Goal: Task Accomplishment & Management: Manage account settings

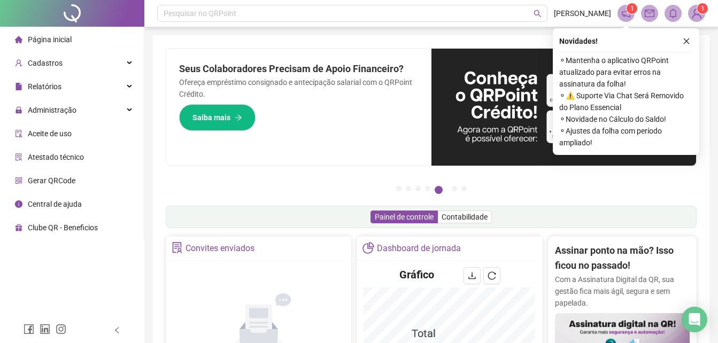
click at [90, 44] on li "Página inicial" at bounding box center [72, 39] width 140 height 21
click at [95, 41] on li "Página inicial" at bounding box center [72, 39] width 140 height 21
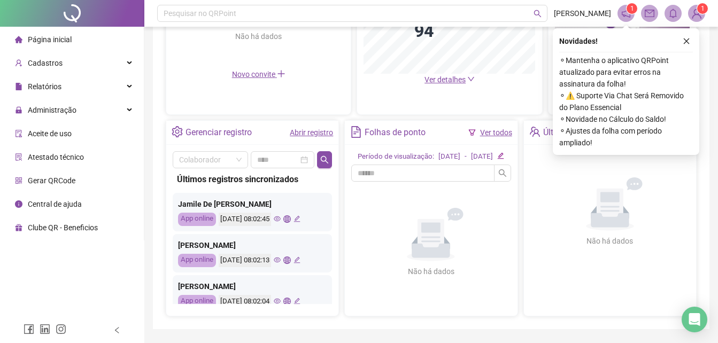
scroll to position [53, 0]
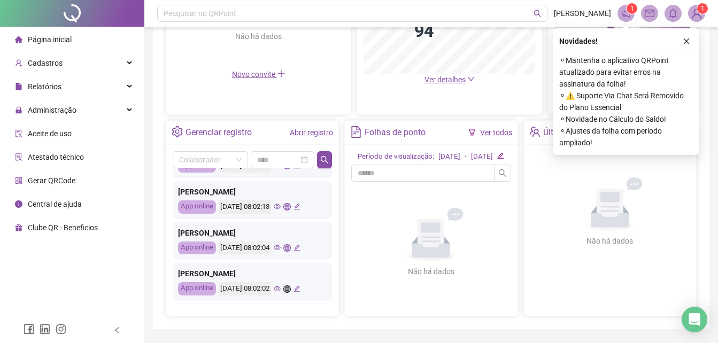
click at [281, 246] on icon "eye" at bounding box center [277, 247] width 7 height 7
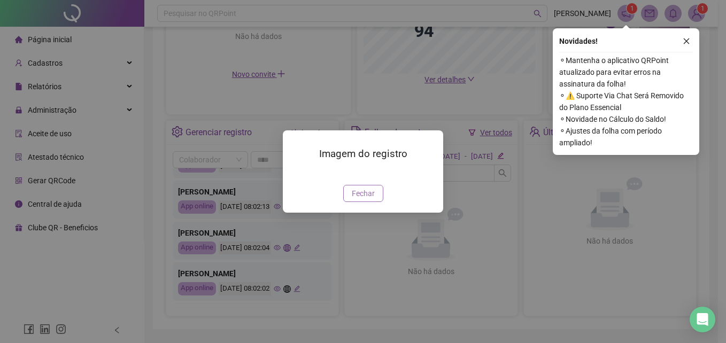
click at [350, 202] on button "Fechar" at bounding box center [363, 193] width 40 height 17
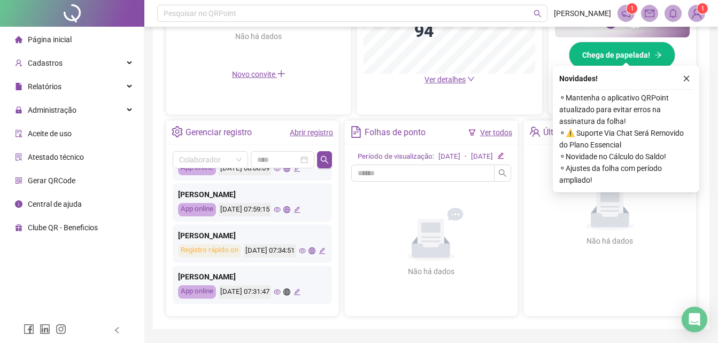
scroll to position [358, 0]
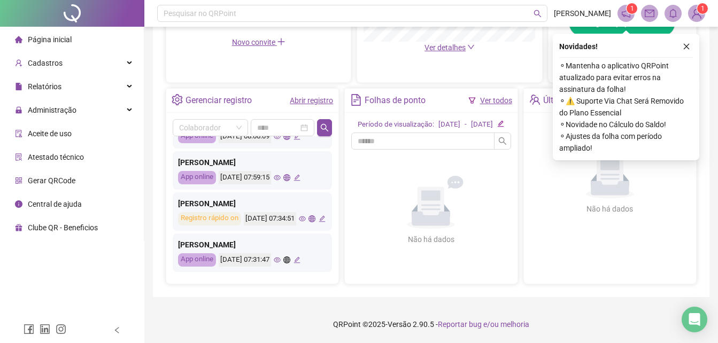
click at [281, 258] on icon "eye" at bounding box center [277, 260] width 7 height 7
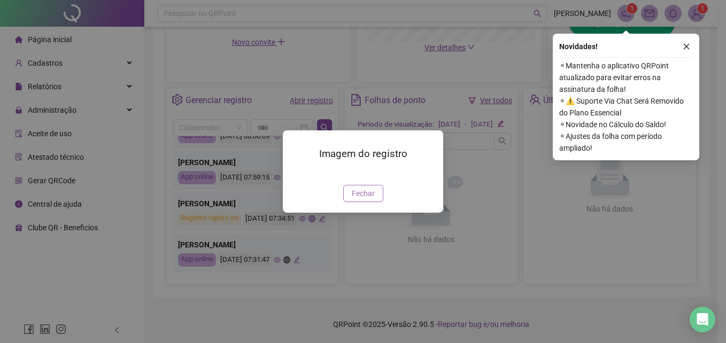
click at [363, 199] on span "Fechar" at bounding box center [363, 194] width 23 height 12
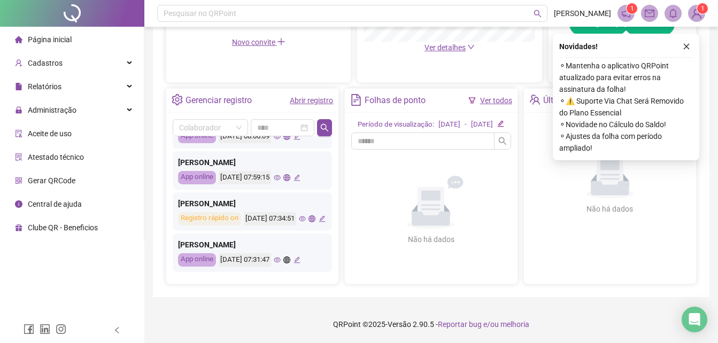
scroll to position [515, 0]
click at [299, 215] on icon "eye" at bounding box center [302, 218] width 7 height 7
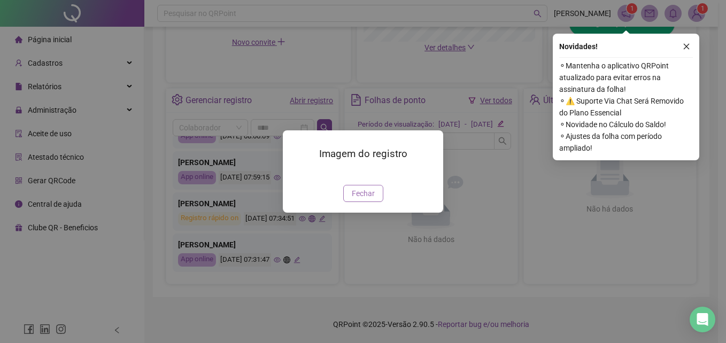
click at [365, 202] on button "Fechar" at bounding box center [363, 193] width 40 height 17
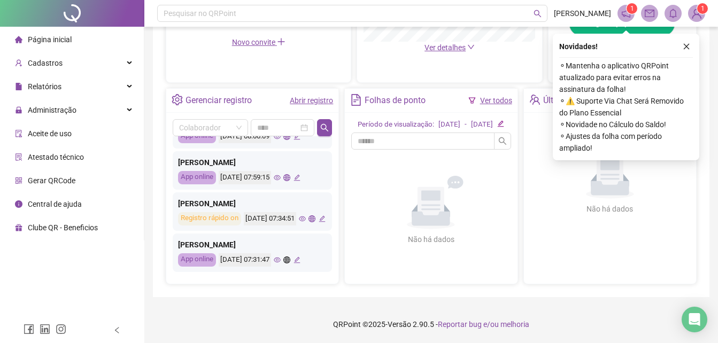
scroll to position [462, 0]
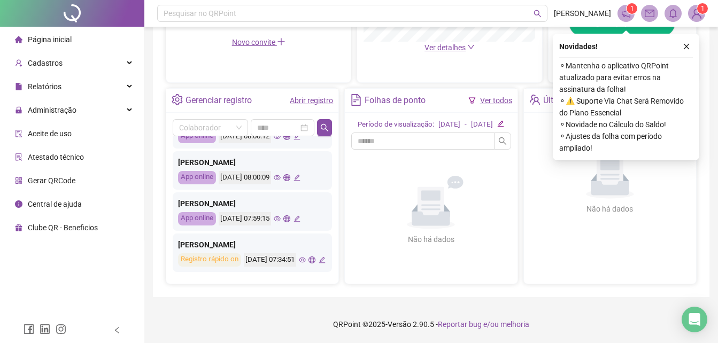
click at [281, 216] on icon "eye" at bounding box center [277, 218] width 7 height 7
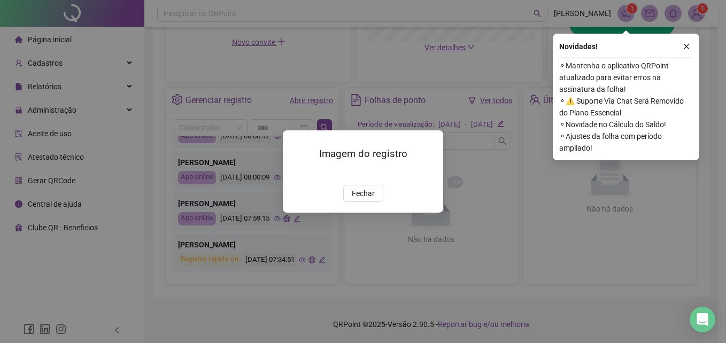
click at [355, 199] on span "Fechar" at bounding box center [363, 194] width 23 height 12
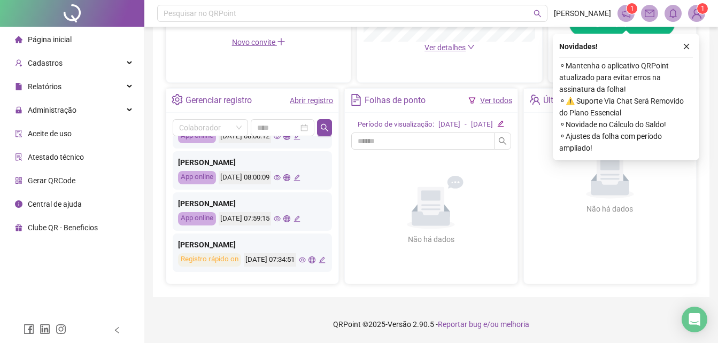
click at [288, 173] on div "[DATE] 08:00:09" at bounding box center [260, 177] width 82 height 13
click at [281, 174] on icon "eye" at bounding box center [277, 177] width 7 height 7
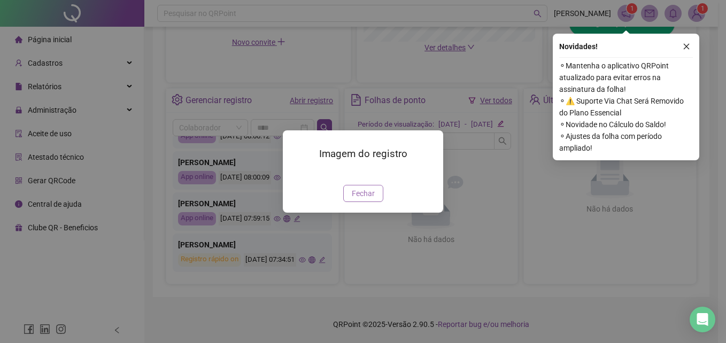
click at [359, 199] on span "Fechar" at bounding box center [363, 194] width 23 height 12
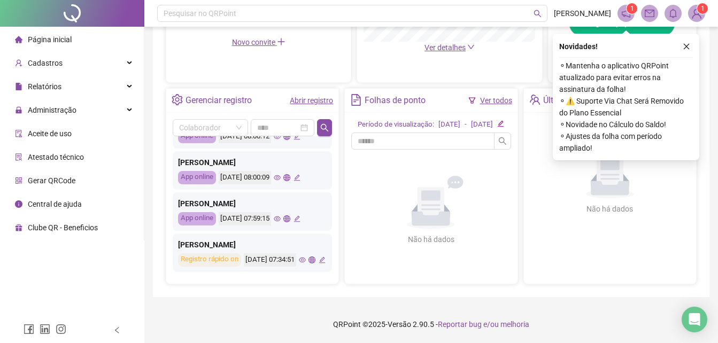
scroll to position [408, 0]
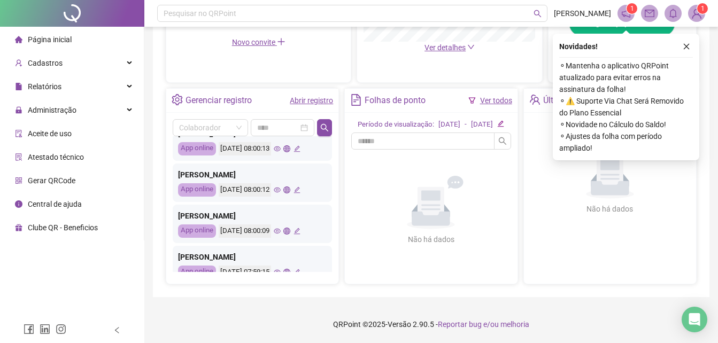
click at [281, 187] on icon "eye" at bounding box center [277, 190] width 7 height 7
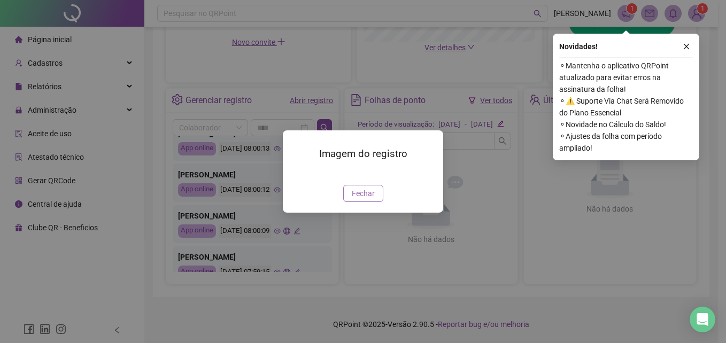
click at [358, 199] on span "Fechar" at bounding box center [363, 194] width 23 height 12
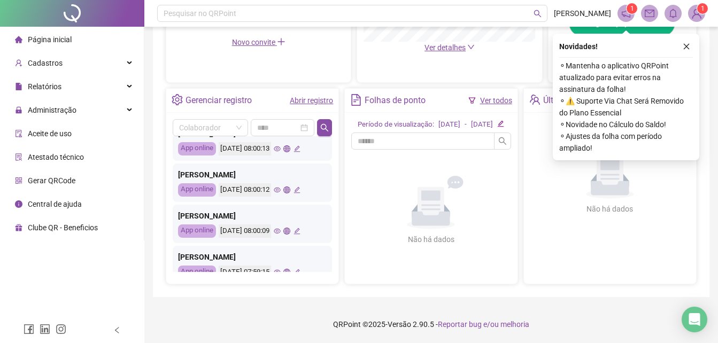
scroll to position [302, 0]
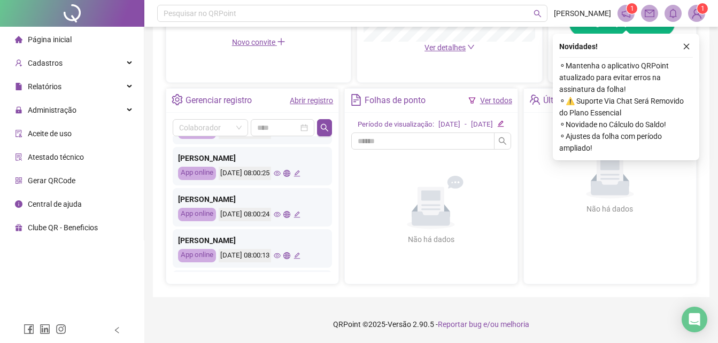
click at [281, 211] on icon "eye" at bounding box center [277, 214] width 7 height 7
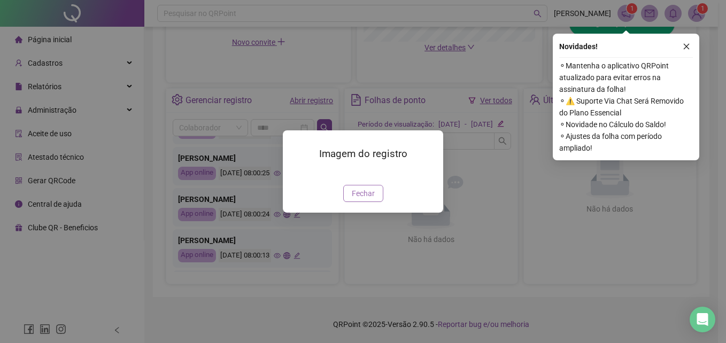
click at [363, 202] on button "Fechar" at bounding box center [363, 193] width 40 height 17
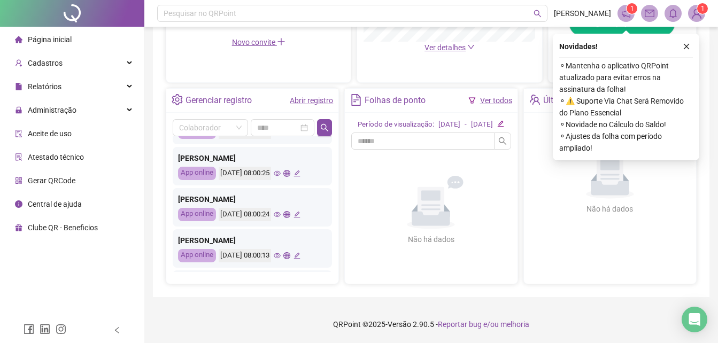
scroll to position [248, 0]
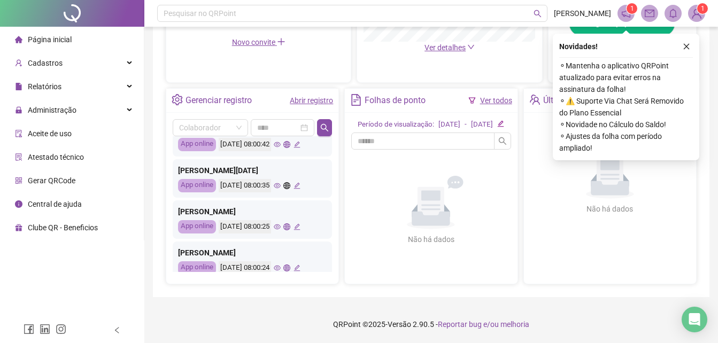
click at [281, 223] on icon "eye" at bounding box center [277, 226] width 7 height 7
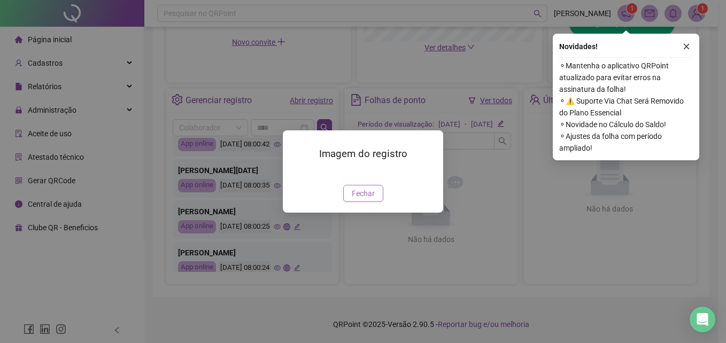
click at [351, 202] on button "Fechar" at bounding box center [363, 193] width 40 height 17
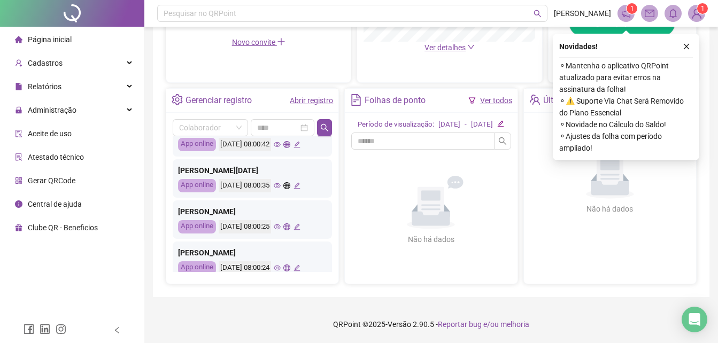
click at [281, 183] on icon "eye" at bounding box center [277, 185] width 7 height 5
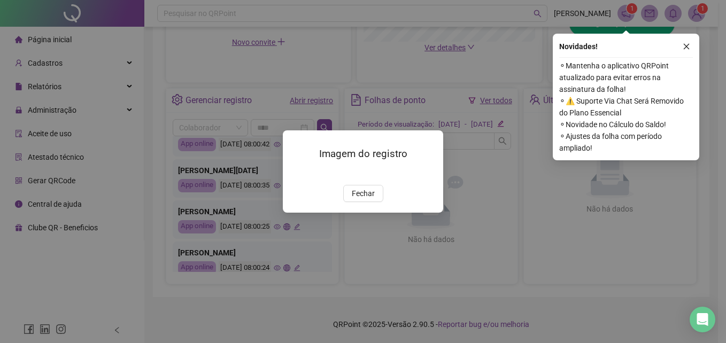
click at [296, 173] on img at bounding box center [296, 173] width 0 height 0
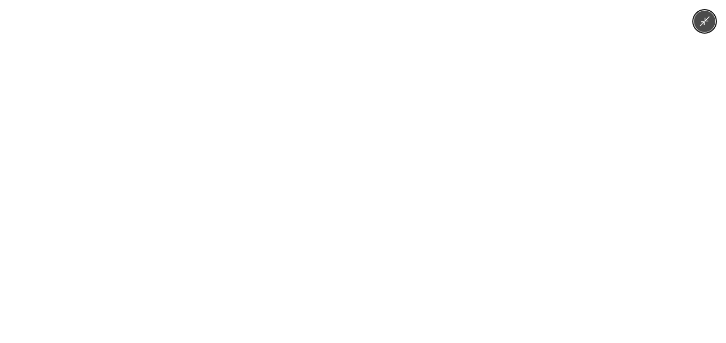
click at [520, 146] on div at bounding box center [363, 171] width 726 height 343
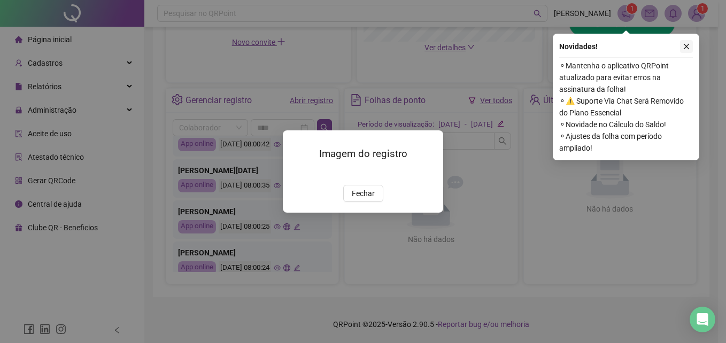
click at [684, 43] on icon "close" at bounding box center [686, 46] width 7 height 7
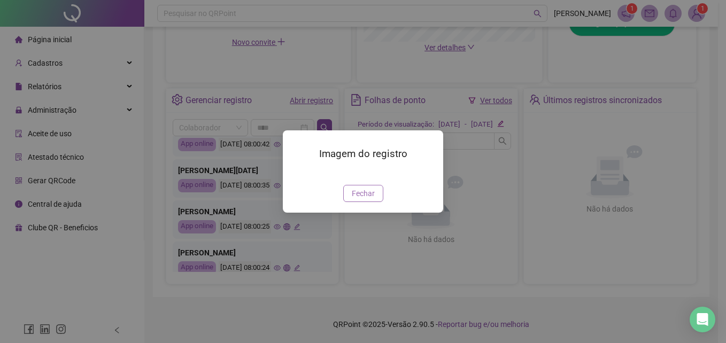
click at [352, 202] on button "Fechar" at bounding box center [363, 193] width 40 height 17
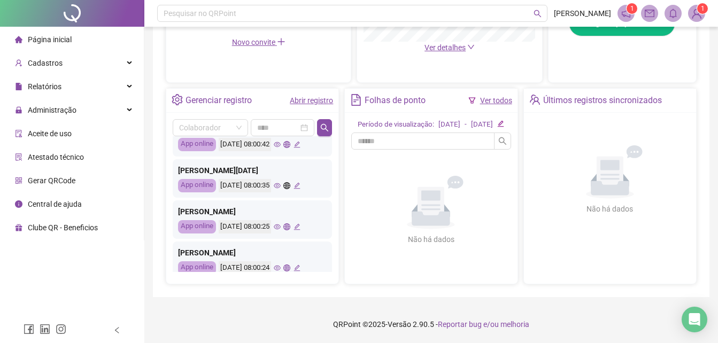
scroll to position [195, 0]
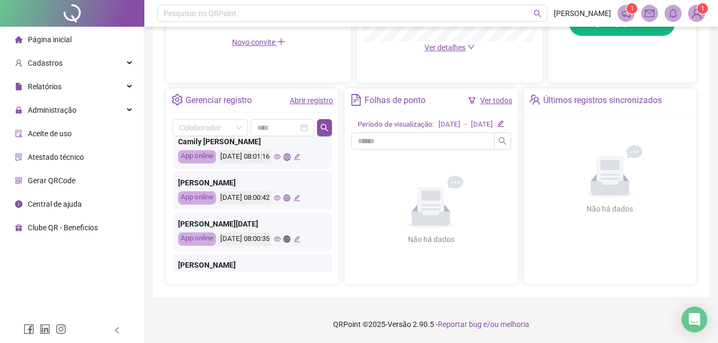
click at [281, 196] on icon "eye" at bounding box center [277, 198] width 7 height 5
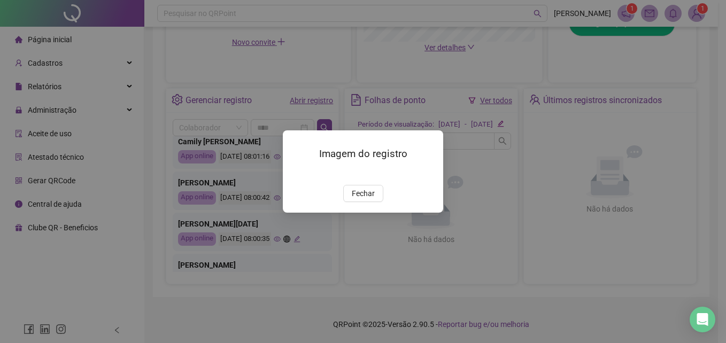
click at [363, 199] on span "Fechar" at bounding box center [363, 194] width 23 height 12
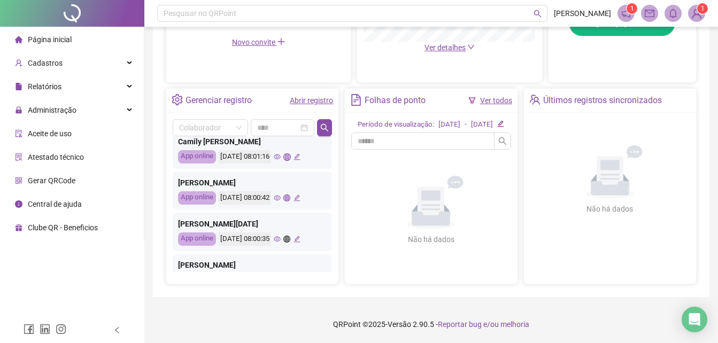
scroll to position [34, 0]
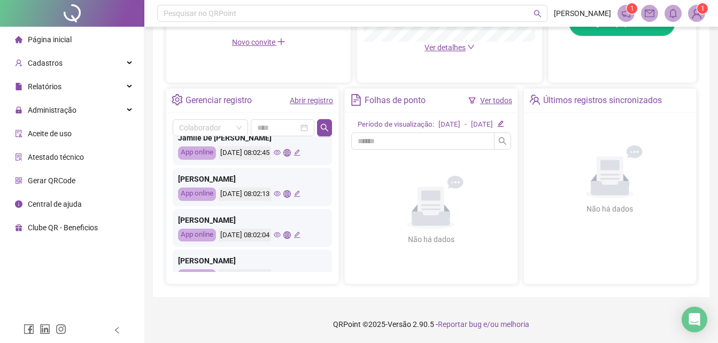
click at [281, 232] on icon "eye" at bounding box center [277, 235] width 7 height 7
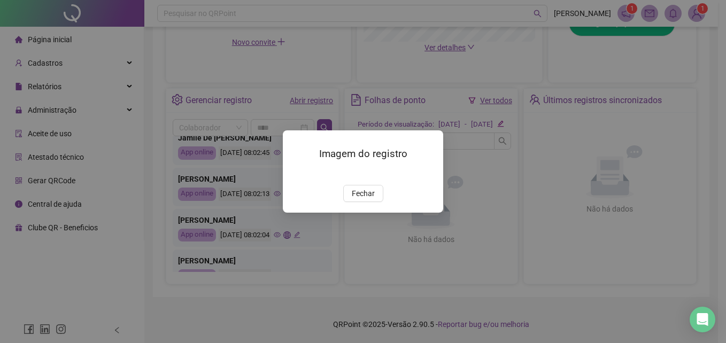
click at [296, 173] on img at bounding box center [296, 173] width 0 height 0
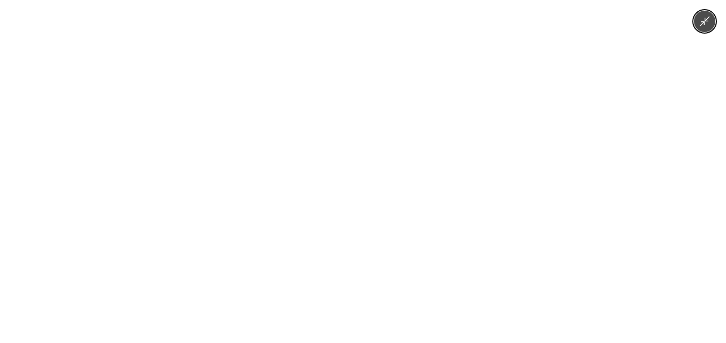
click at [383, 161] on img at bounding box center [363, 171] width 159 height 343
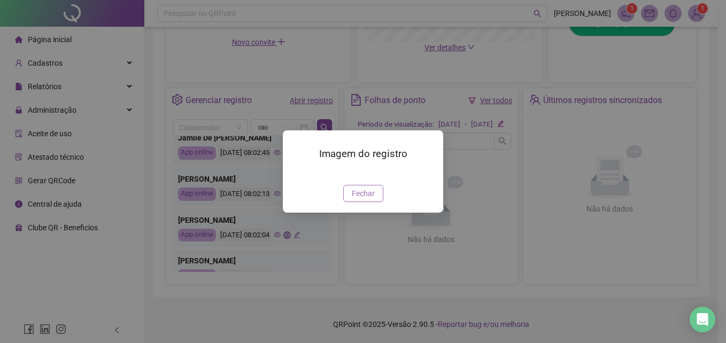
click at [358, 199] on span "Fechar" at bounding box center [363, 194] width 23 height 12
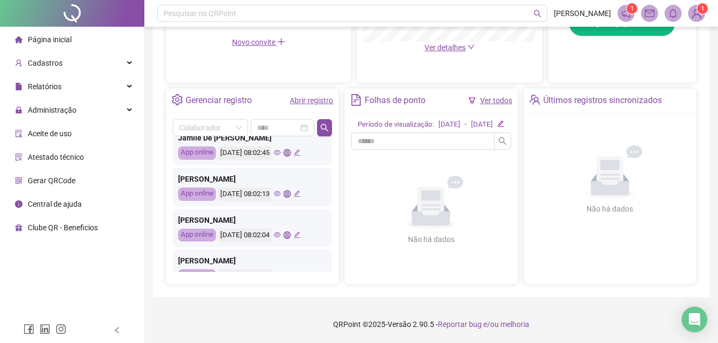
scroll to position [0, 0]
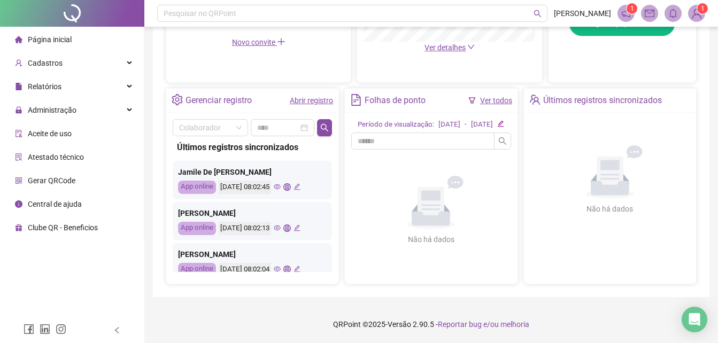
click at [695, 18] on img at bounding box center [697, 13] width 16 height 16
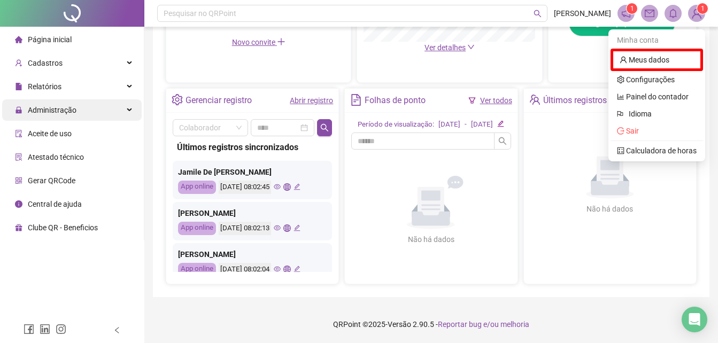
click at [98, 107] on div "Administração" at bounding box center [72, 109] width 140 height 21
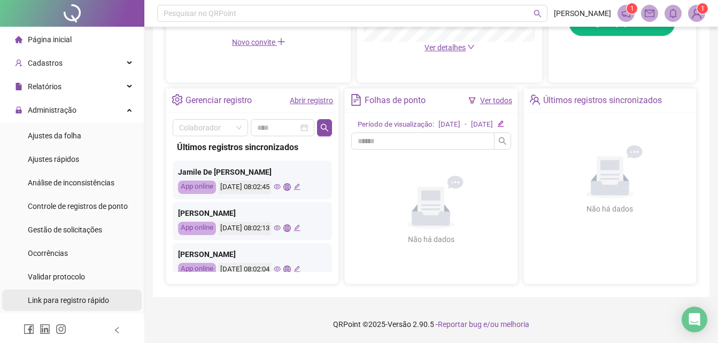
scroll to position [53, 0]
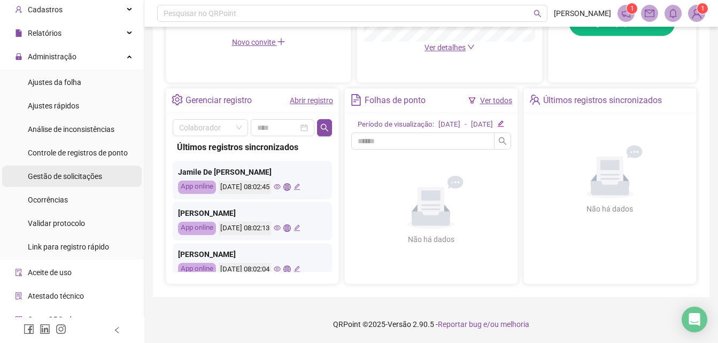
click at [95, 176] on span "Gestão de solicitações" at bounding box center [65, 176] width 74 height 9
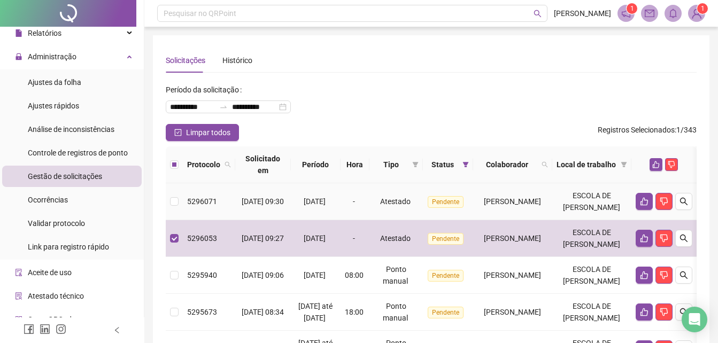
click at [169, 220] on td at bounding box center [174, 201] width 17 height 37
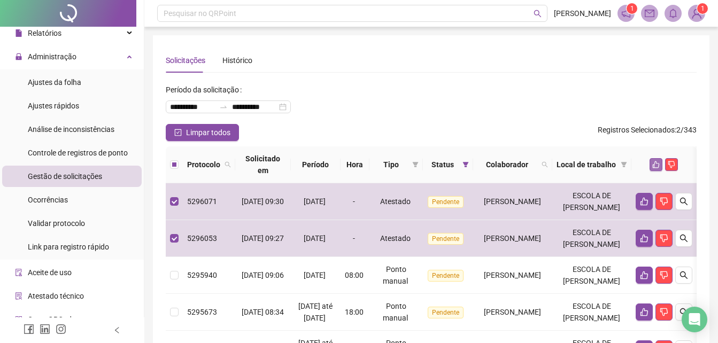
click at [660, 166] on icon "like" at bounding box center [655, 164] width 7 height 7
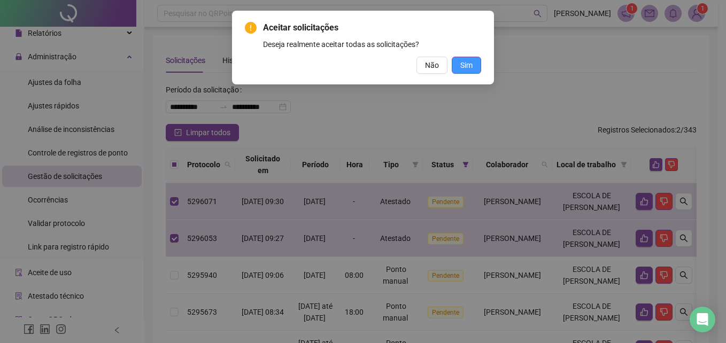
click at [460, 72] on button "Sim" at bounding box center [466, 65] width 29 height 17
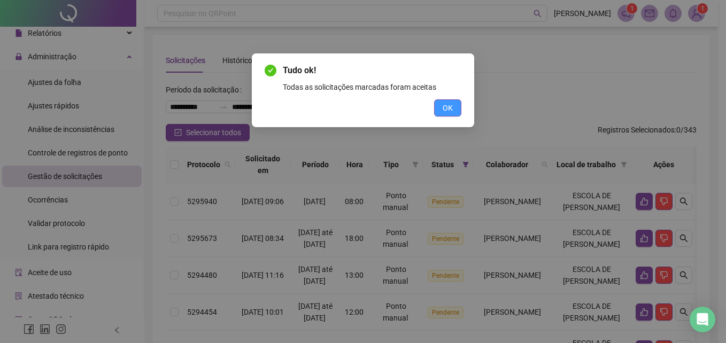
click at [449, 107] on span "OK" at bounding box center [448, 108] width 10 height 12
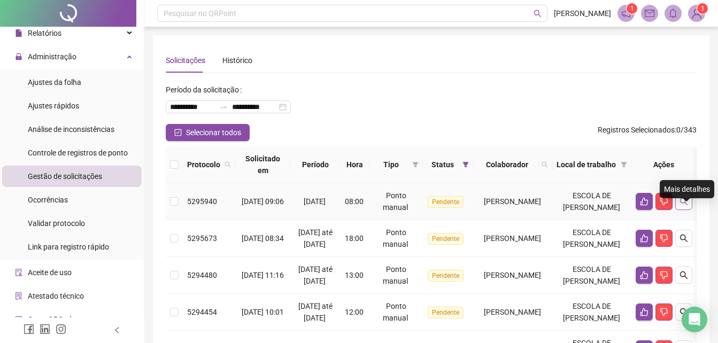
click at [688, 206] on icon "search" at bounding box center [684, 201] width 9 height 9
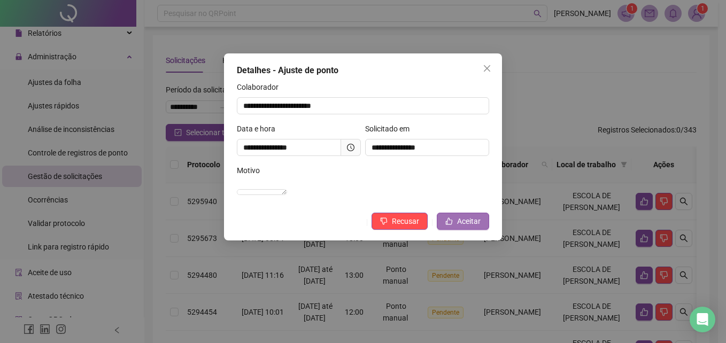
click at [460, 227] on span "Aceitar" at bounding box center [469, 221] width 24 height 12
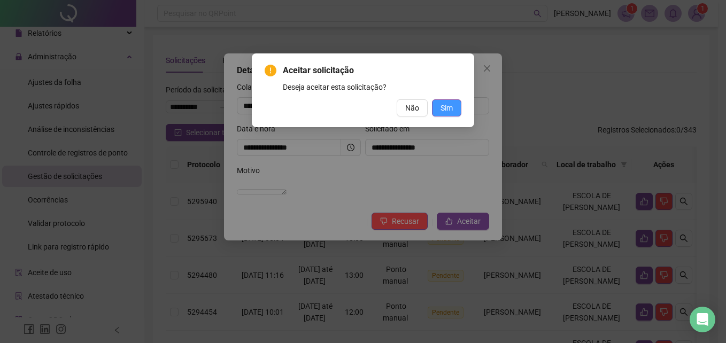
click at [444, 98] on div "Aceitar solicitação Deseja aceitar esta solicitação? Não Sim" at bounding box center [363, 90] width 197 height 52
click at [450, 104] on span "Sim" at bounding box center [447, 108] width 12 height 12
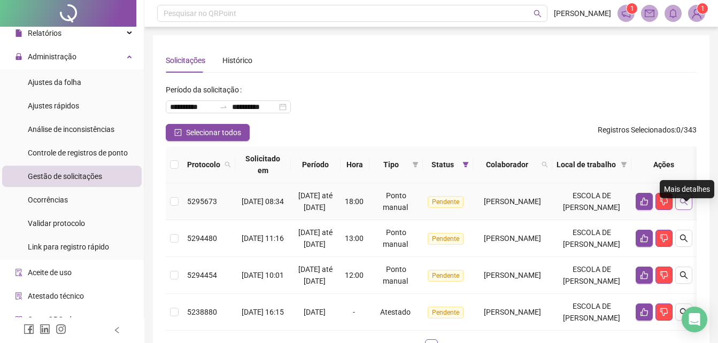
click at [682, 206] on icon "search" at bounding box center [684, 201] width 9 height 9
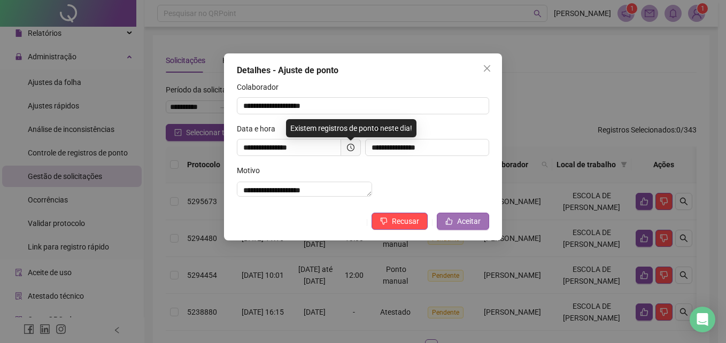
click at [467, 227] on span "Aceitar" at bounding box center [469, 221] width 24 height 12
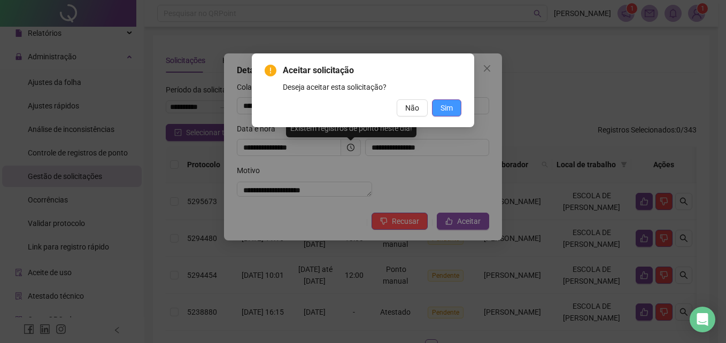
click at [449, 110] on span "Sim" at bounding box center [447, 108] width 12 height 12
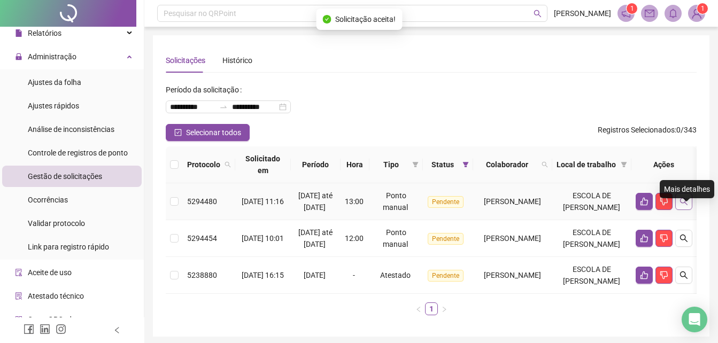
click at [688, 206] on icon "search" at bounding box center [684, 201] width 9 height 9
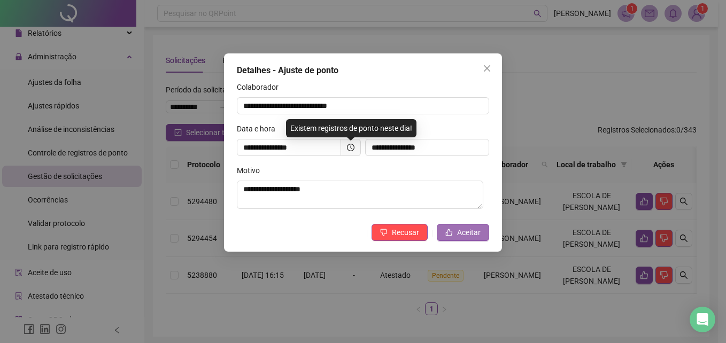
click at [468, 232] on span "Aceitar" at bounding box center [469, 233] width 24 height 12
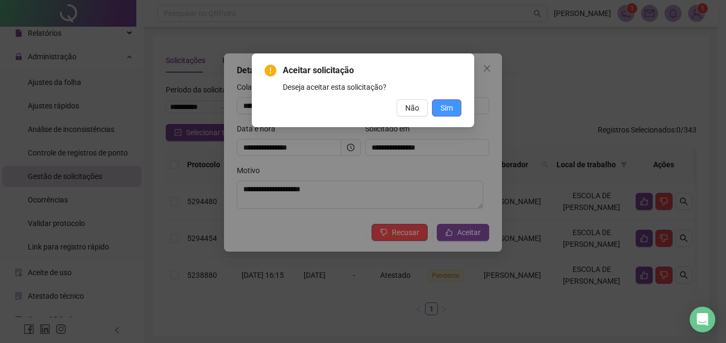
click at [447, 112] on span "Sim" at bounding box center [447, 108] width 12 height 12
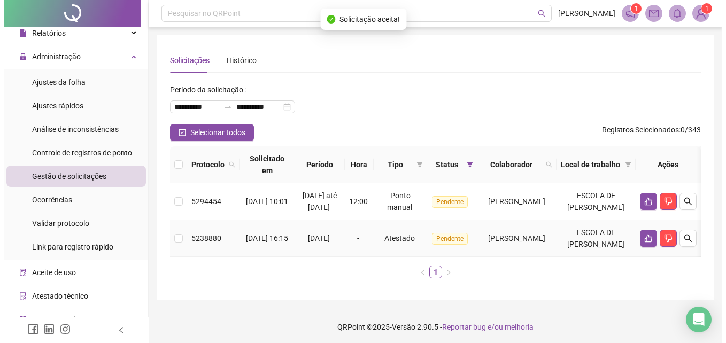
scroll to position [50, 0]
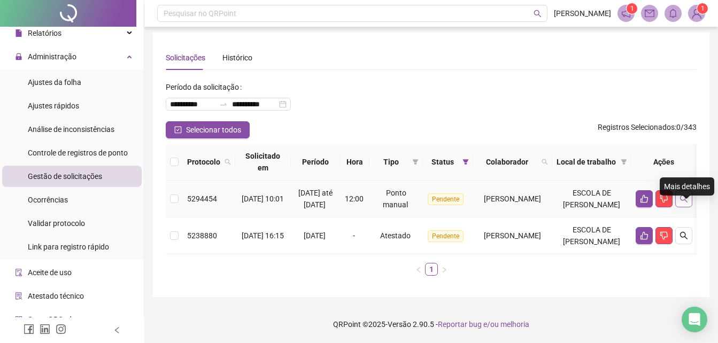
click at [685, 195] on icon "search" at bounding box center [684, 199] width 9 height 9
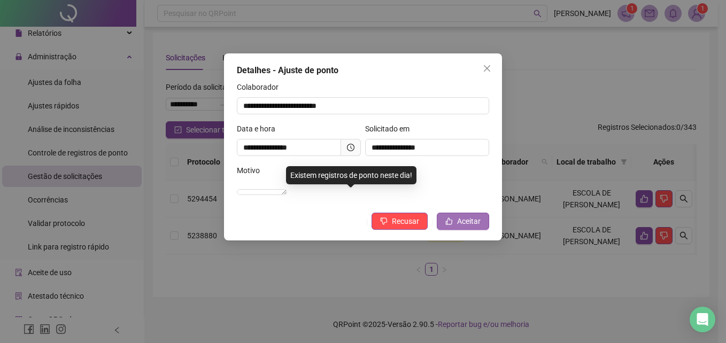
click at [455, 230] on button "Aceitar" at bounding box center [463, 221] width 52 height 17
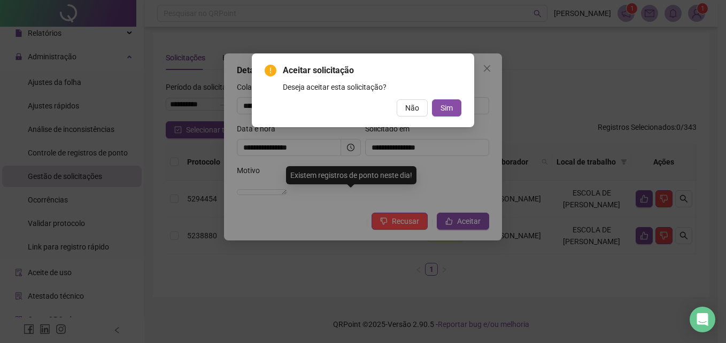
click at [455, 98] on div "Aceitar solicitação Deseja aceitar esta solicitação? Não Sim" at bounding box center [363, 90] width 197 height 52
click at [454, 108] on button "Sim" at bounding box center [446, 107] width 29 height 17
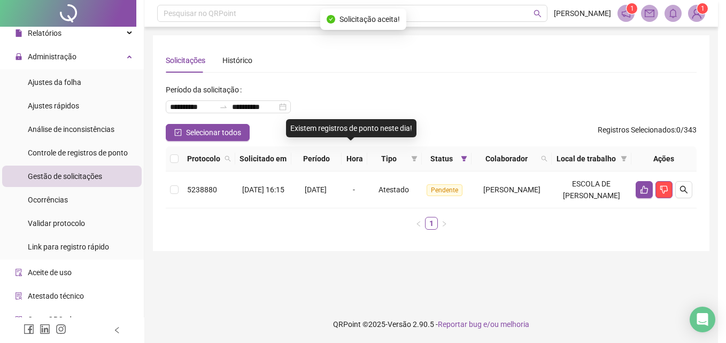
scroll to position [0, 0]
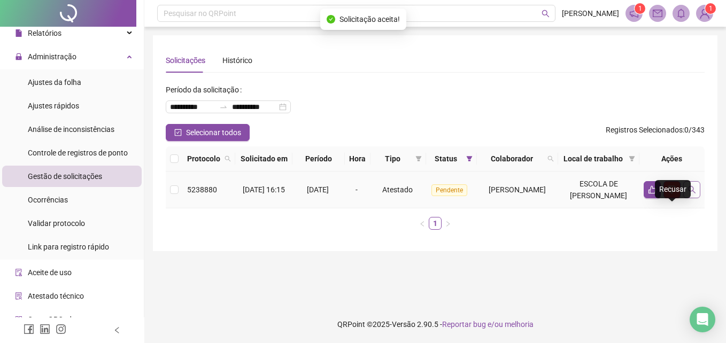
click at [693, 194] on icon "search" at bounding box center [692, 190] width 9 height 9
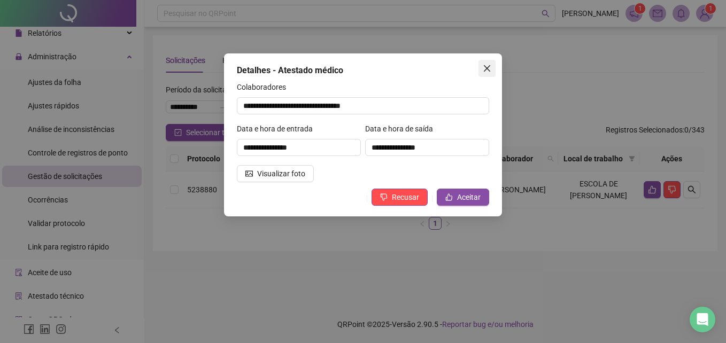
click at [486, 70] on icon "close" at bounding box center [487, 68] width 6 height 6
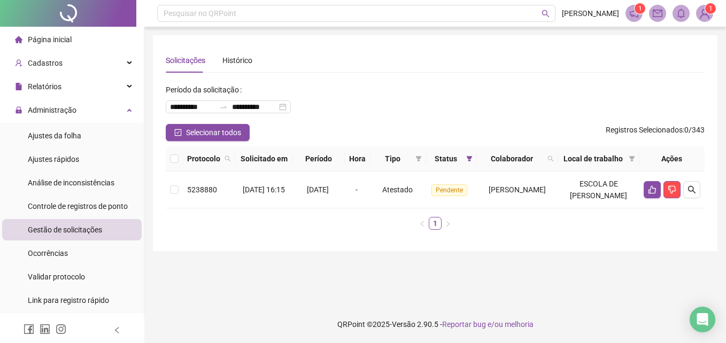
click at [93, 33] on li "Página inicial" at bounding box center [72, 39] width 140 height 21
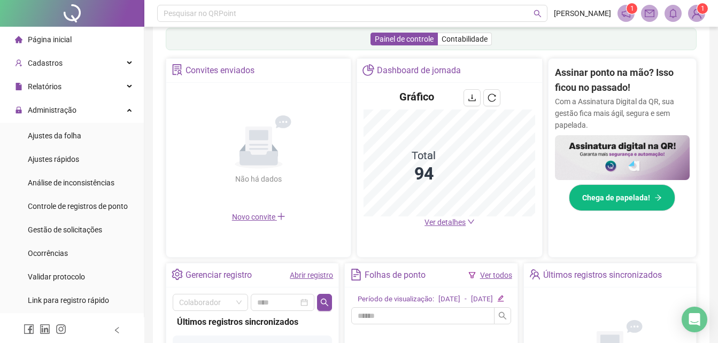
scroll to position [336, 0]
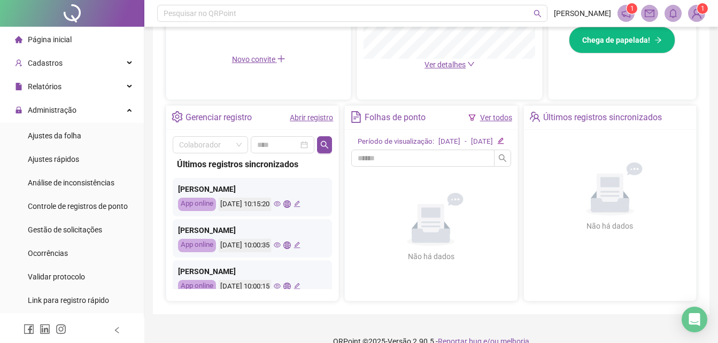
click at [281, 203] on icon "eye" at bounding box center [277, 204] width 7 height 7
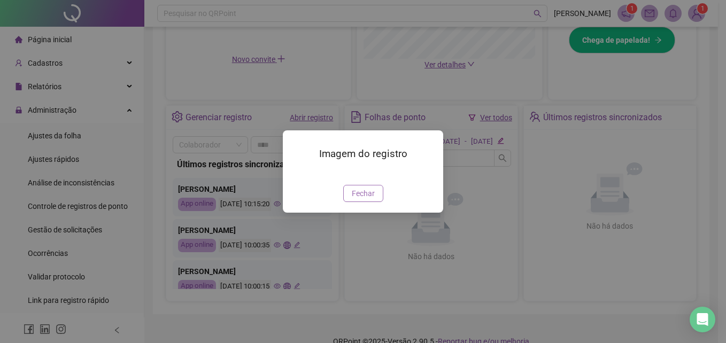
click at [363, 199] on span "Fechar" at bounding box center [363, 194] width 23 height 12
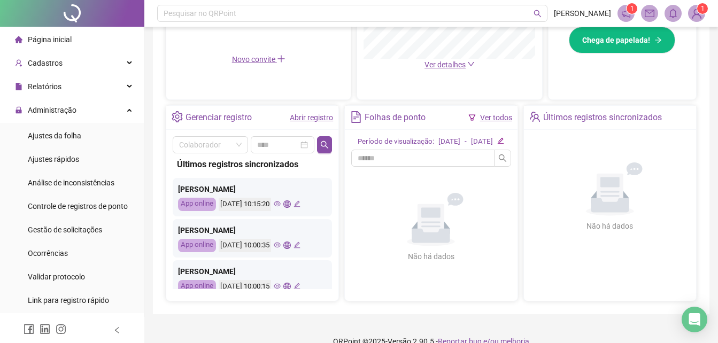
click at [281, 246] on icon "eye" at bounding box center [277, 245] width 7 height 7
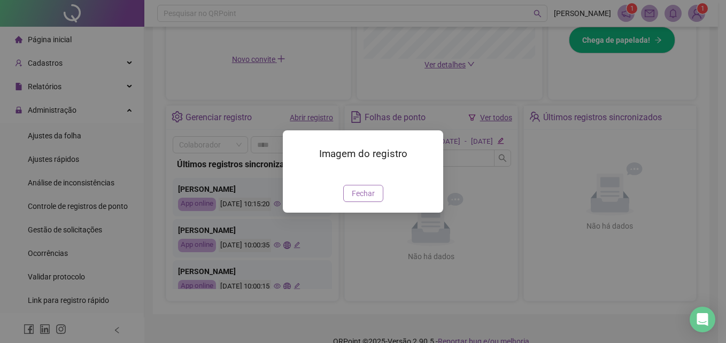
click at [364, 199] on span "Fechar" at bounding box center [363, 194] width 23 height 12
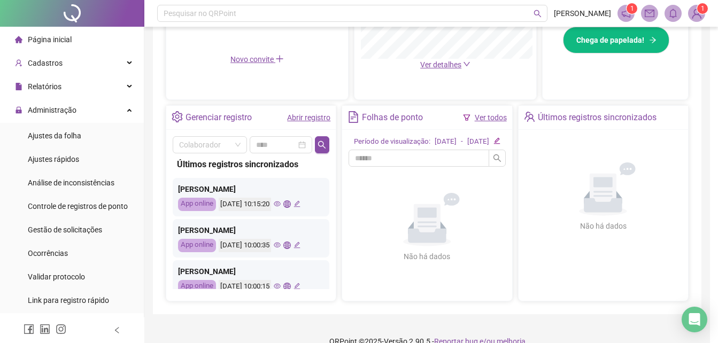
scroll to position [53, 0]
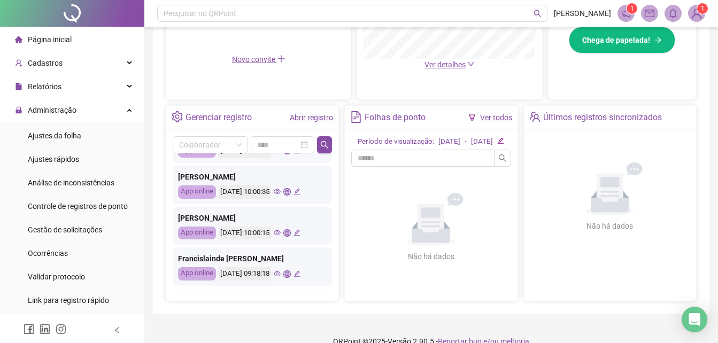
click at [281, 234] on icon "eye" at bounding box center [277, 232] width 7 height 7
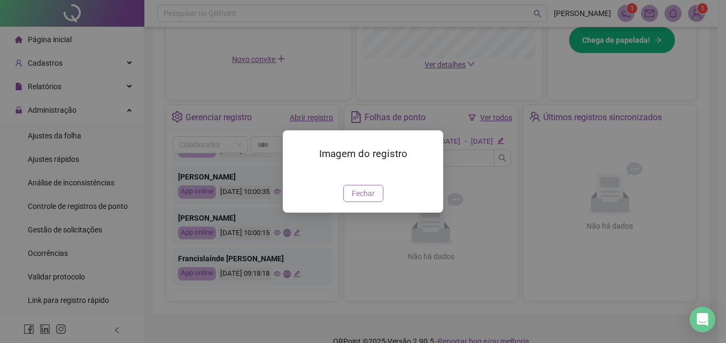
click at [366, 202] on button "Fechar" at bounding box center [363, 193] width 40 height 17
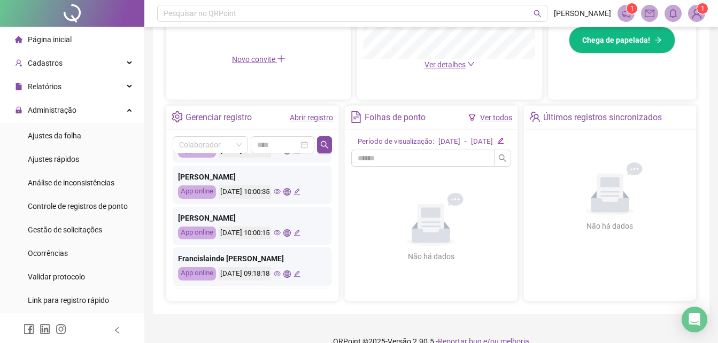
click at [281, 274] on icon "eye" at bounding box center [277, 274] width 7 height 7
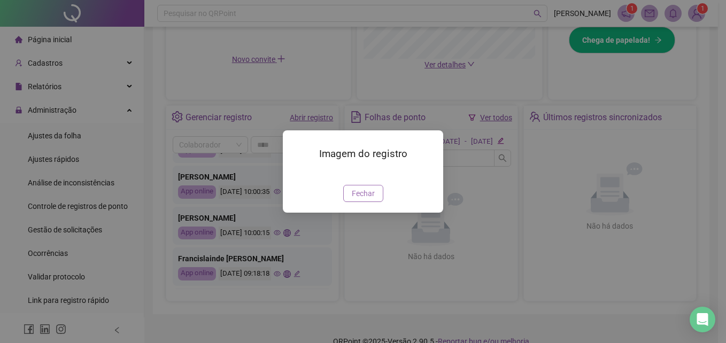
click at [354, 199] on span "Fechar" at bounding box center [363, 194] width 23 height 12
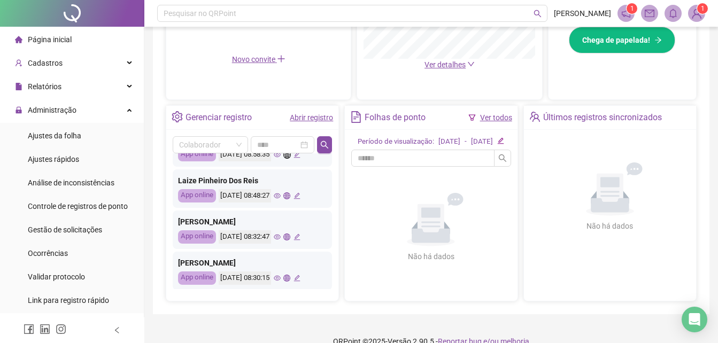
scroll to position [160, 0]
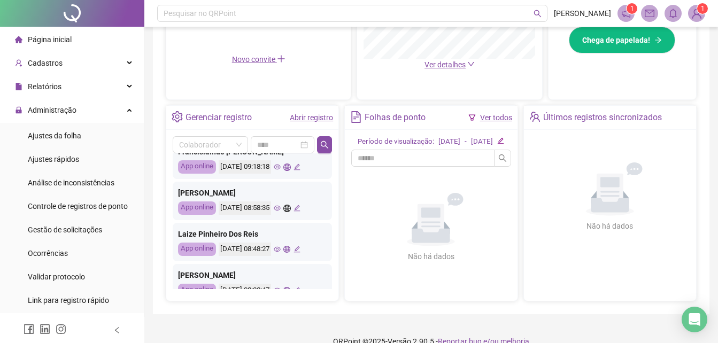
click at [281, 209] on icon "eye" at bounding box center [277, 208] width 7 height 5
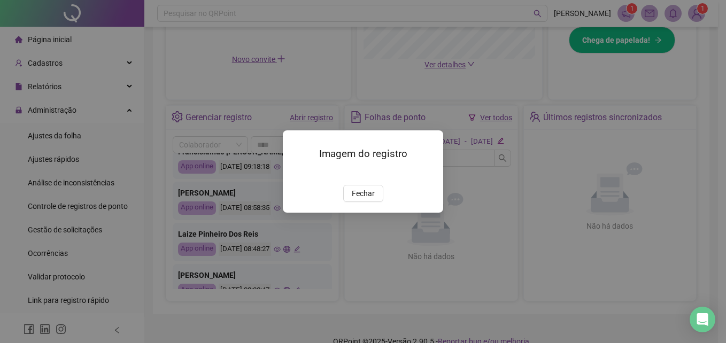
click at [343, 202] on div "Fechar" at bounding box center [363, 193] width 135 height 17
click at [360, 199] on span "Fechar" at bounding box center [363, 194] width 23 height 12
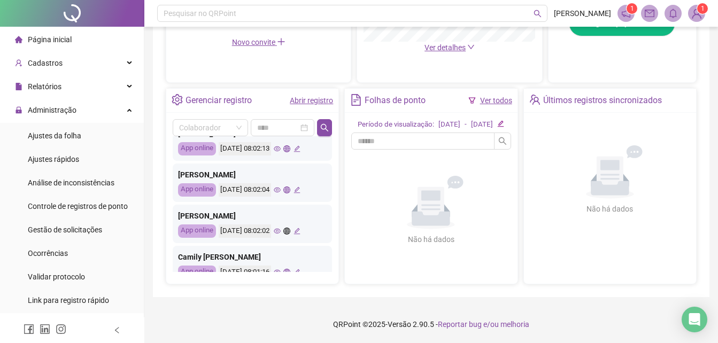
scroll to position [503, 0]
